Goal: Task Accomplishment & Management: Complete application form

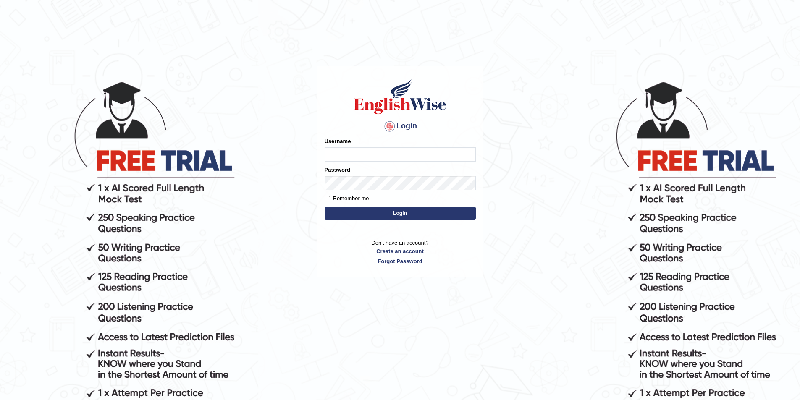
click at [403, 249] on link "Create an account" at bounding box center [400, 251] width 151 height 8
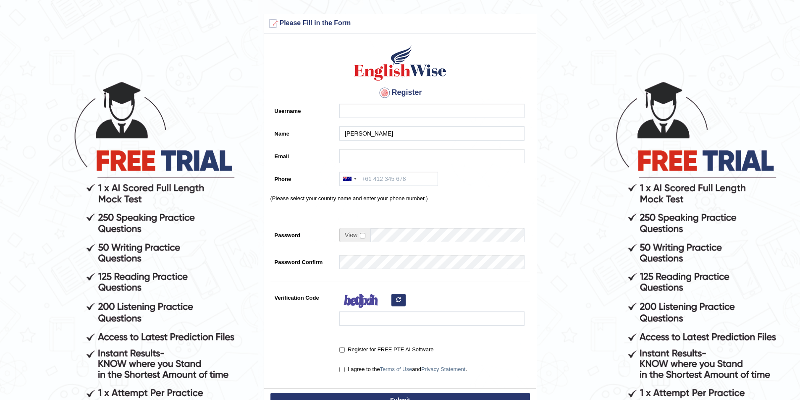
type input "Diyora Yusupova"
click at [355, 110] on input "Username" at bounding box center [431, 111] width 185 height 14
type input "diyora_parramatta"
click at [368, 162] on input "Email" at bounding box center [431, 156] width 185 height 14
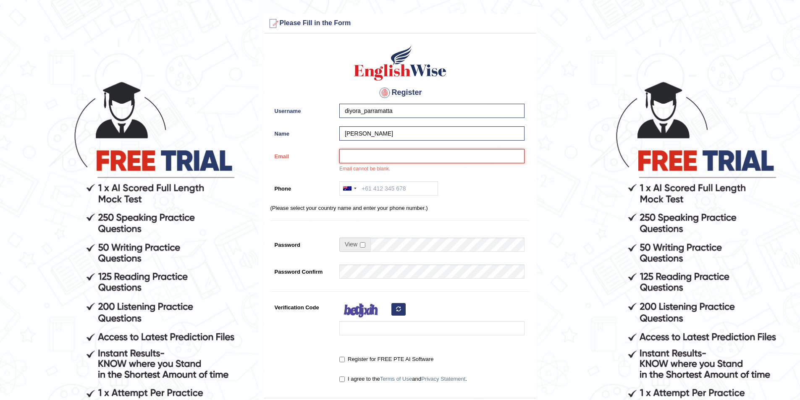
paste input "diyora1306@gmail.com"
type input "diyora1306@gmail.com"
click at [371, 194] on input "Phone" at bounding box center [388, 188] width 99 height 14
drag, startPoint x: 409, startPoint y: 157, endPoint x: 340, endPoint y: 154, distance: 68.9
click at [340, 154] on input "diyora1306@gmail.com" at bounding box center [431, 156] width 185 height 14
